Goal: Check status

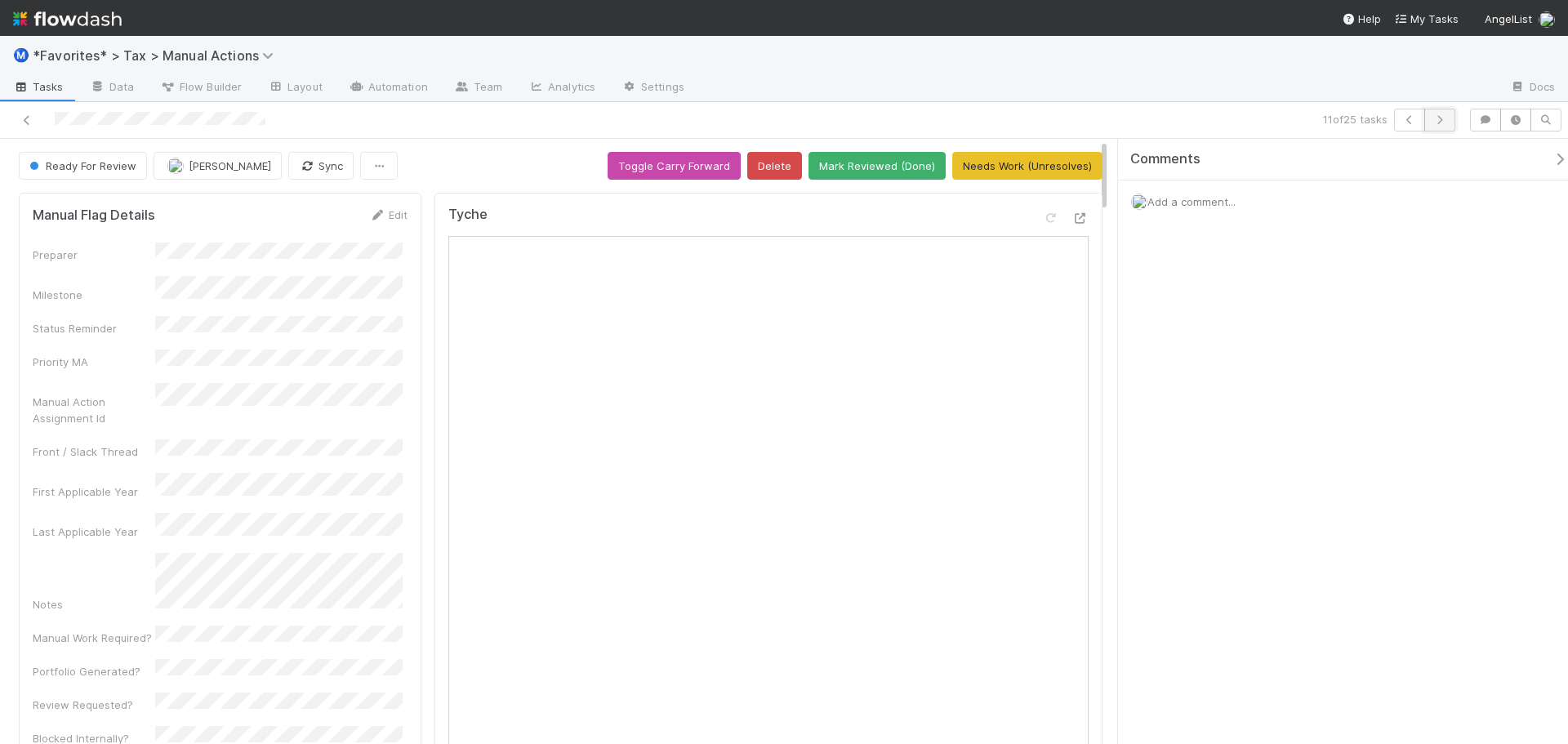
click at [1442, 123] on icon "button" at bounding box center [1439, 120] width 16 height 10
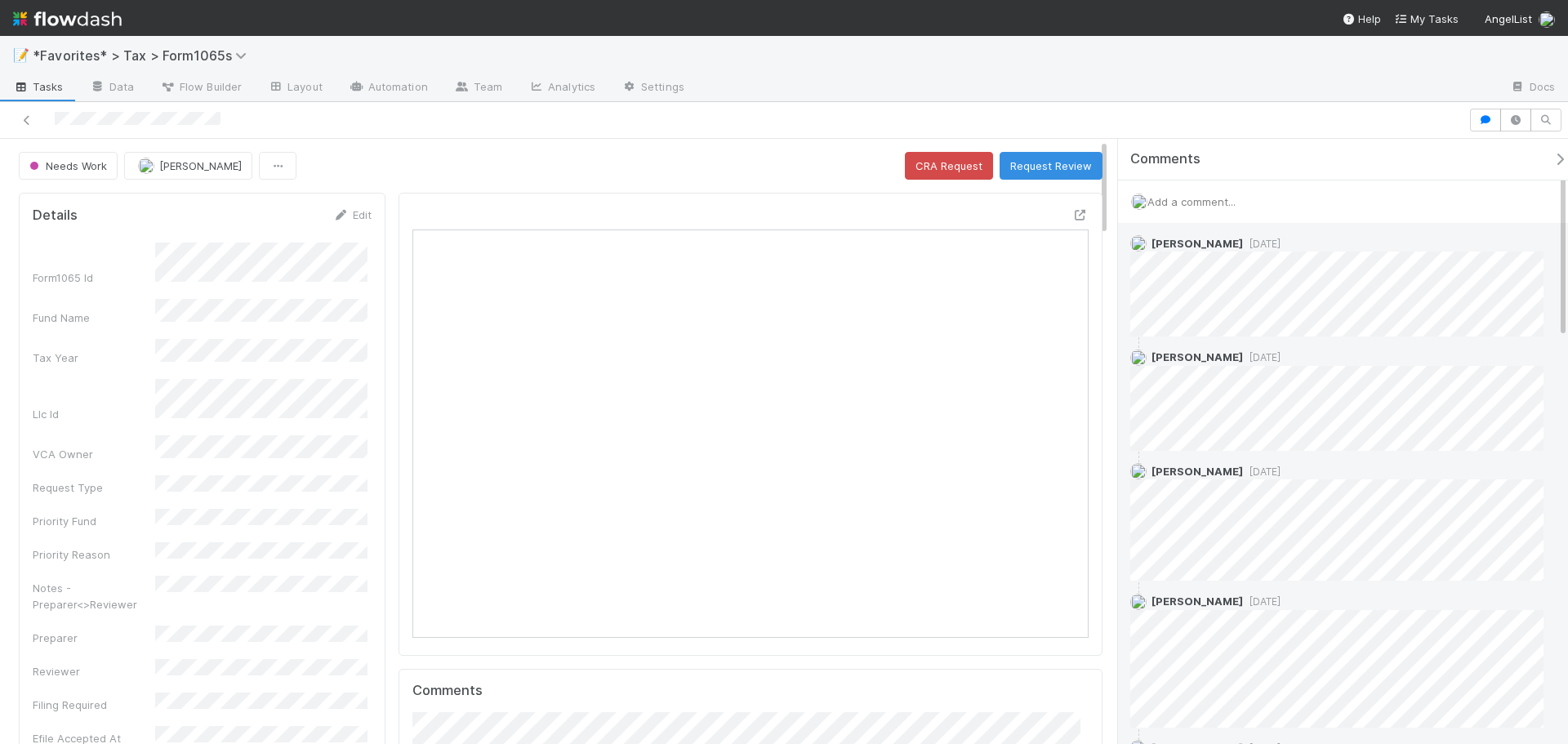
scroll to position [320, 321]
click at [1252, 245] on span "2 days ago" at bounding box center [1261, 244] width 38 height 13
click at [1248, 363] on span "2 days ago" at bounding box center [1261, 357] width 38 height 13
click at [1243, 474] on span "2 days ago" at bounding box center [1261, 472] width 38 height 13
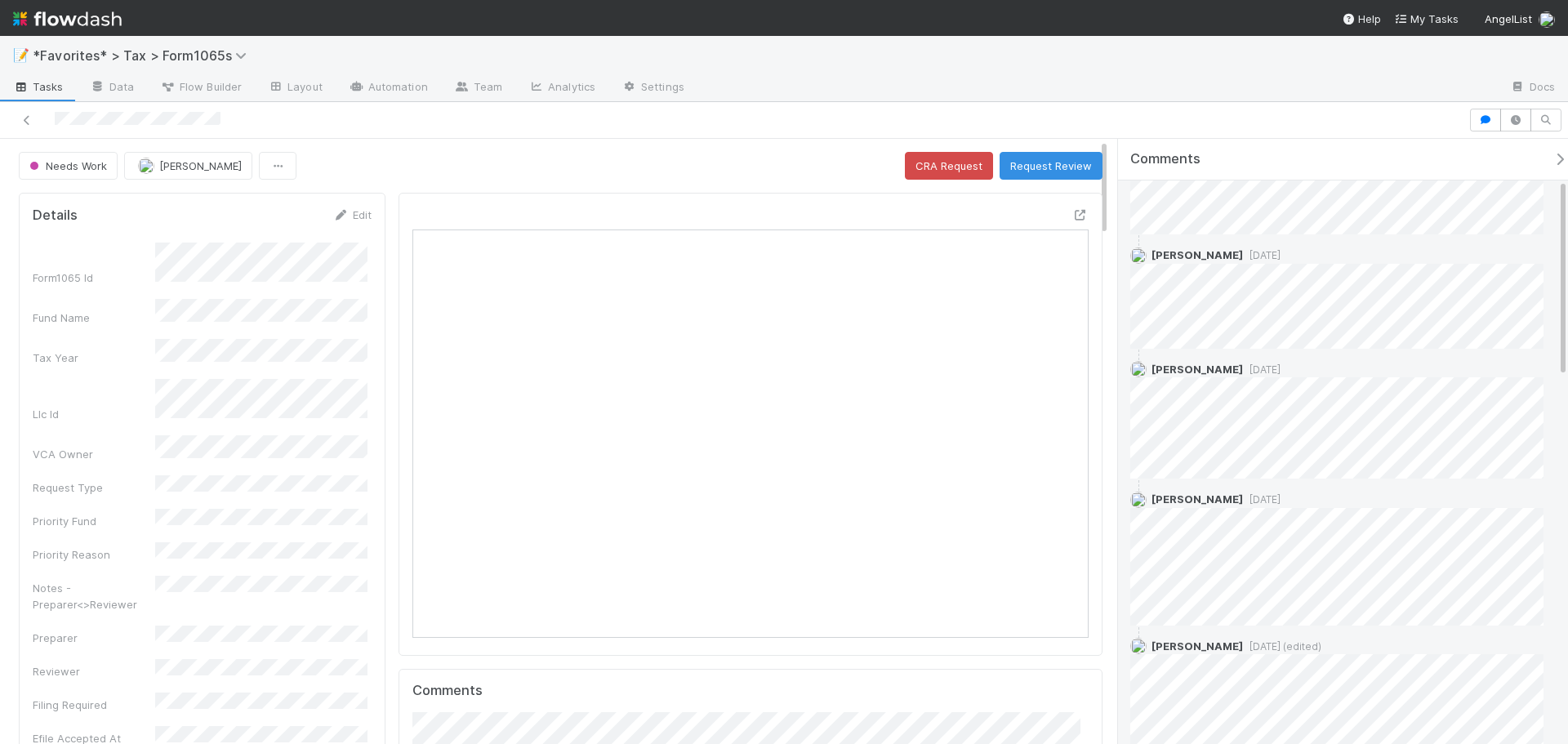
scroll to position [164, 0]
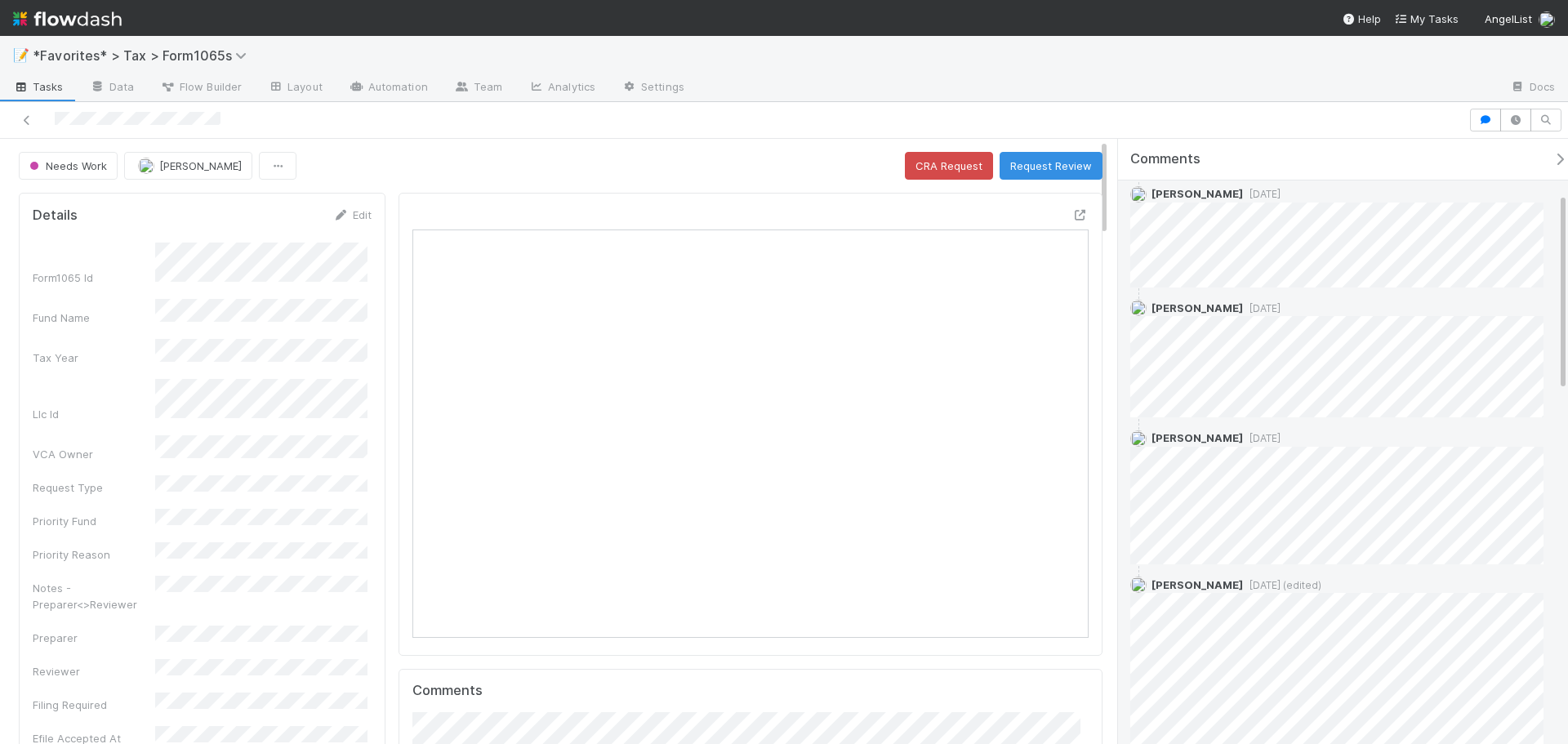
click at [1245, 441] on span "2 days ago" at bounding box center [1261, 438] width 38 height 13
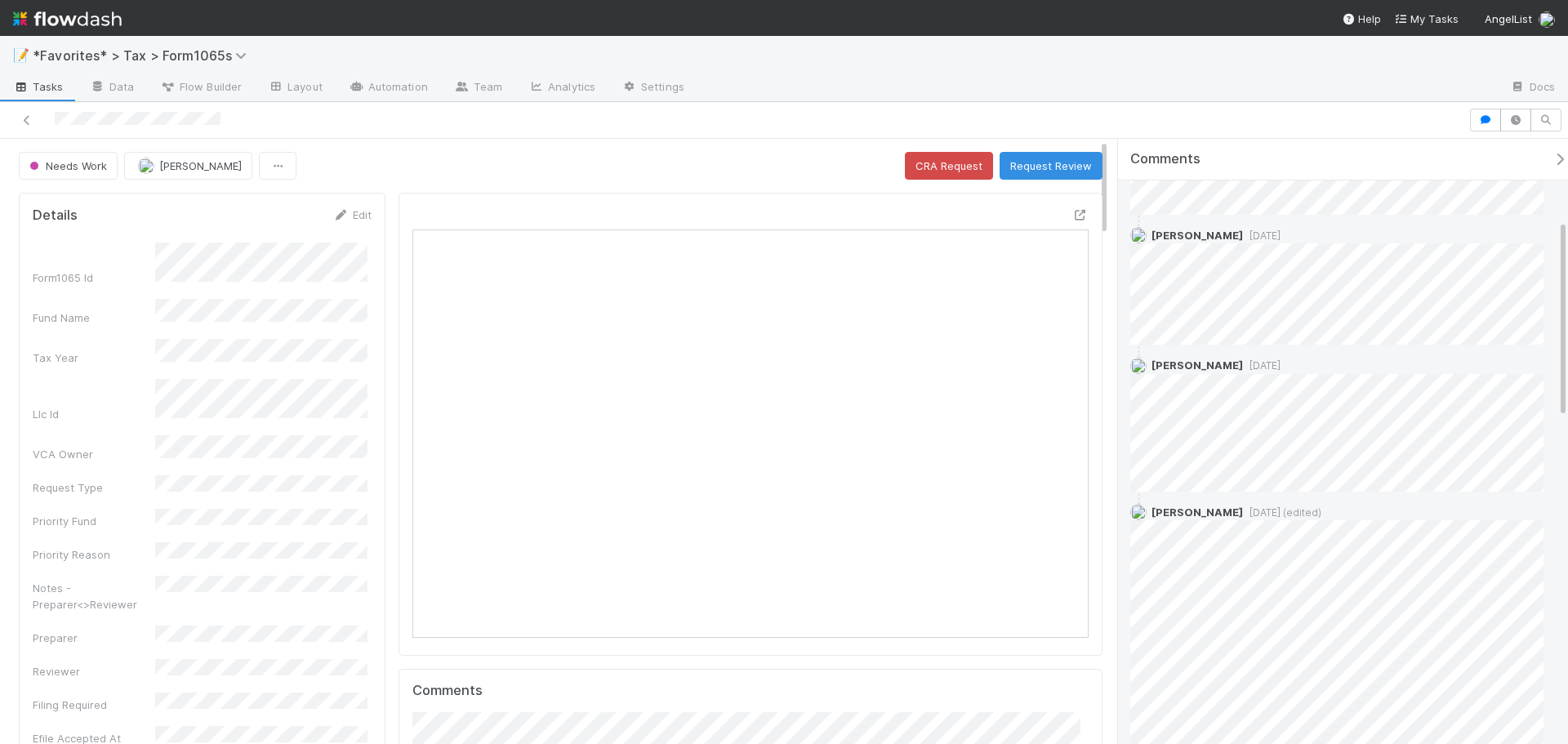
scroll to position [245, 0]
click at [1243, 500] on span "2 days ago (edited)" at bounding box center [1281, 503] width 78 height 13
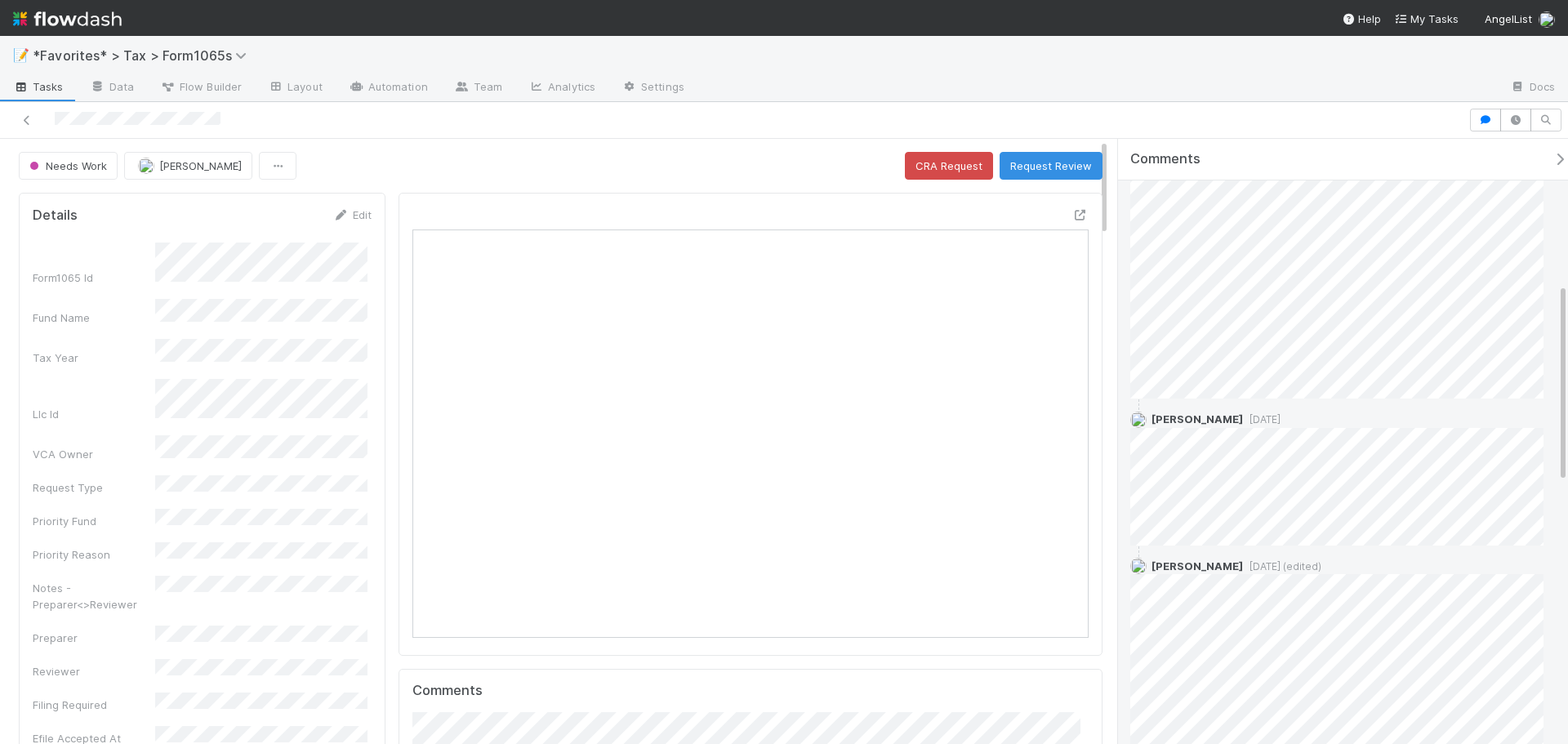
scroll to position [654, 0]
click at [1243, 379] on span "2 days ago" at bounding box center [1261, 381] width 38 height 13
click at [1252, 279] on div "Helen Vo 2 days ago (edited)" at bounding box center [1342, 540] width 450 height 554
click at [1252, 285] on span "2 days ago (edited)" at bounding box center [1281, 283] width 78 height 13
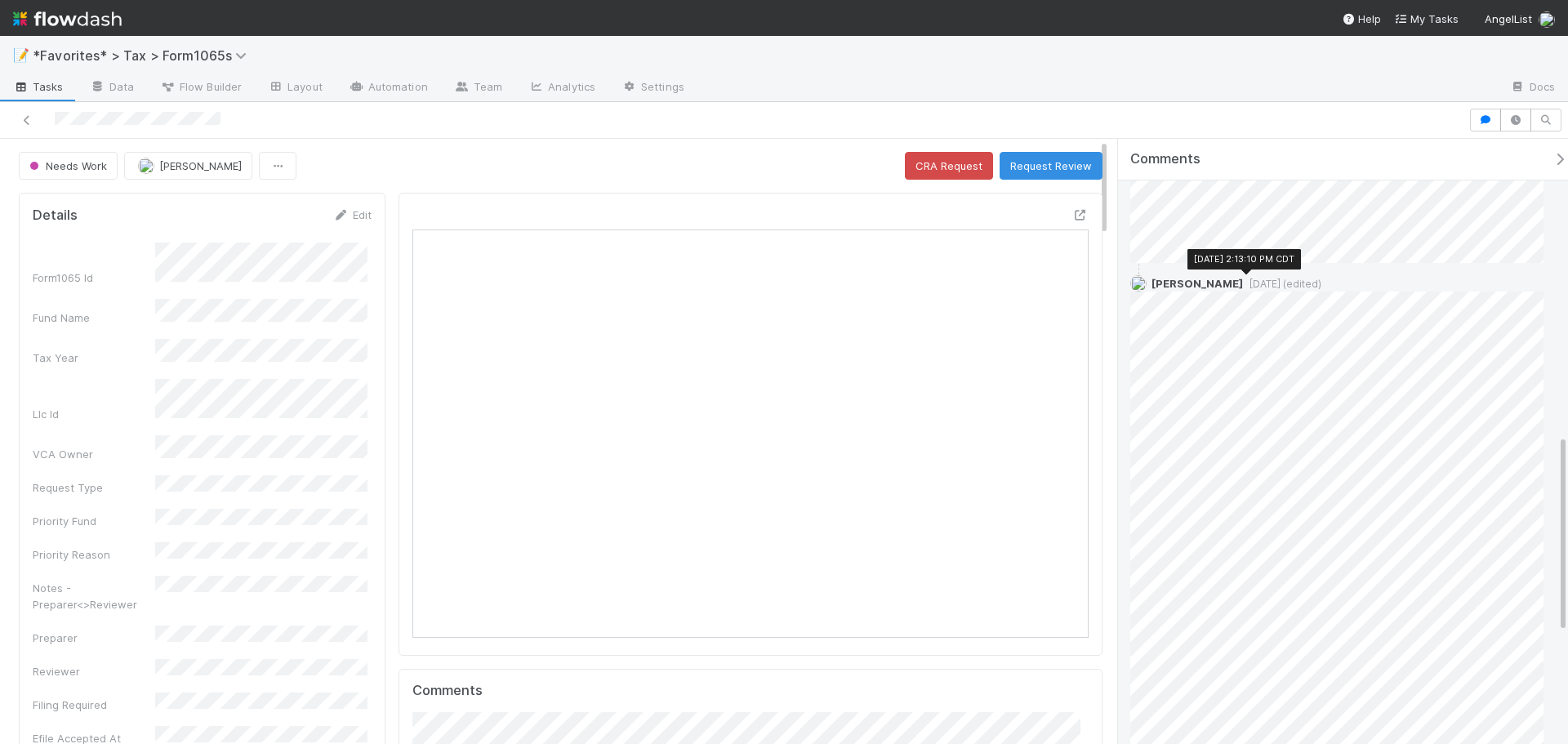
click at [1252, 285] on span "2 days ago (edited)" at bounding box center [1281, 283] width 78 height 13
